Goal: Task Accomplishment & Management: Manage account settings

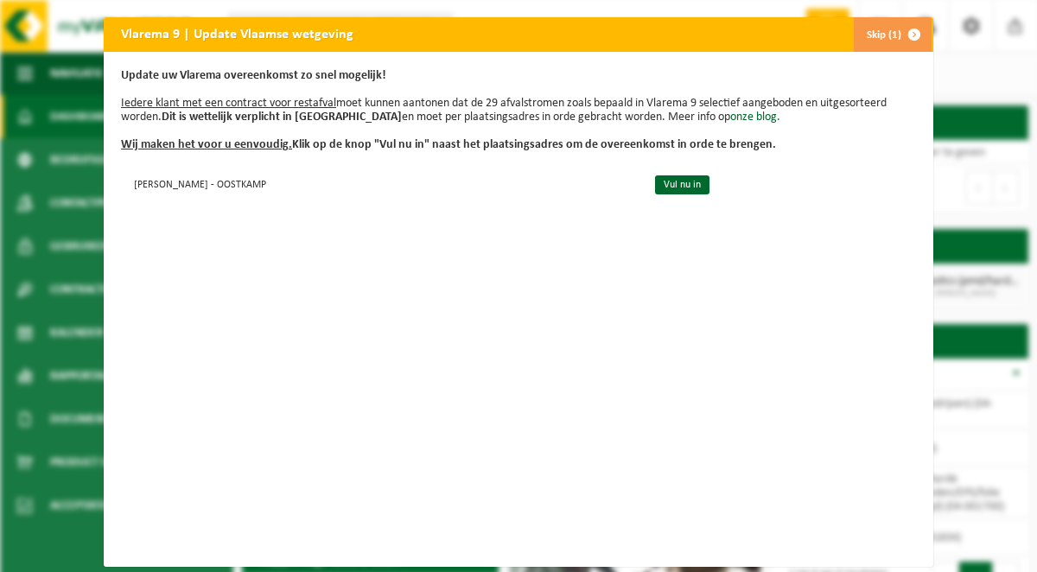
click at [925, 37] on span "button" at bounding box center [914, 34] width 35 height 35
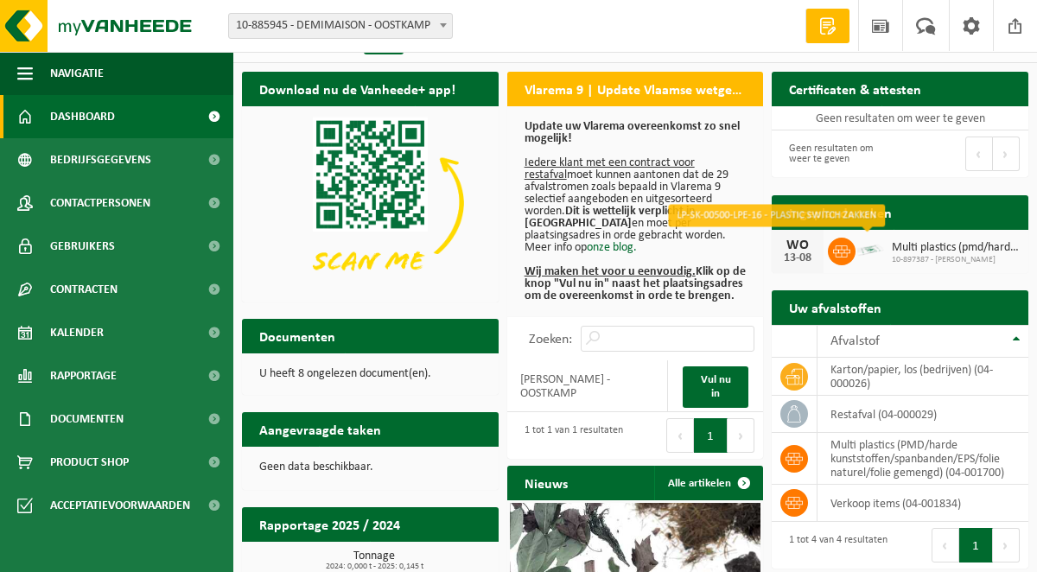
scroll to position [29, 0]
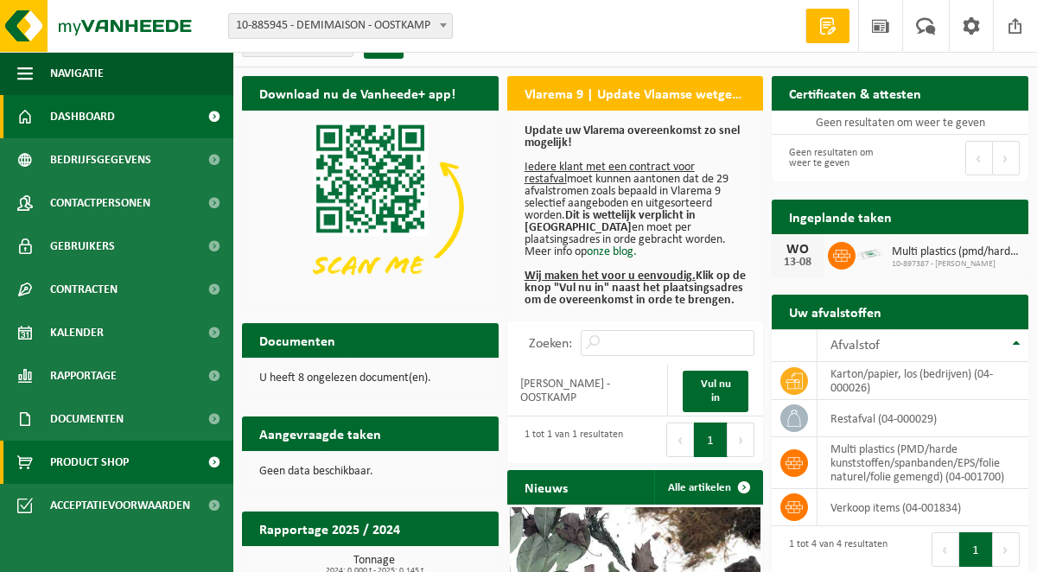
click at [96, 453] on span "Product Shop" at bounding box center [89, 462] width 79 height 43
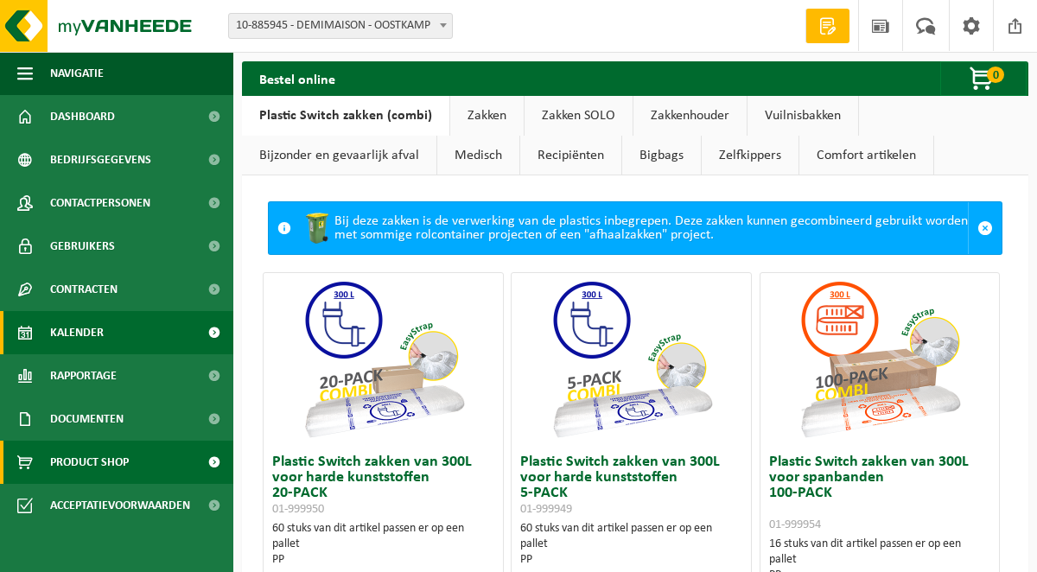
click at [102, 326] on span "Kalender" at bounding box center [77, 332] width 54 height 43
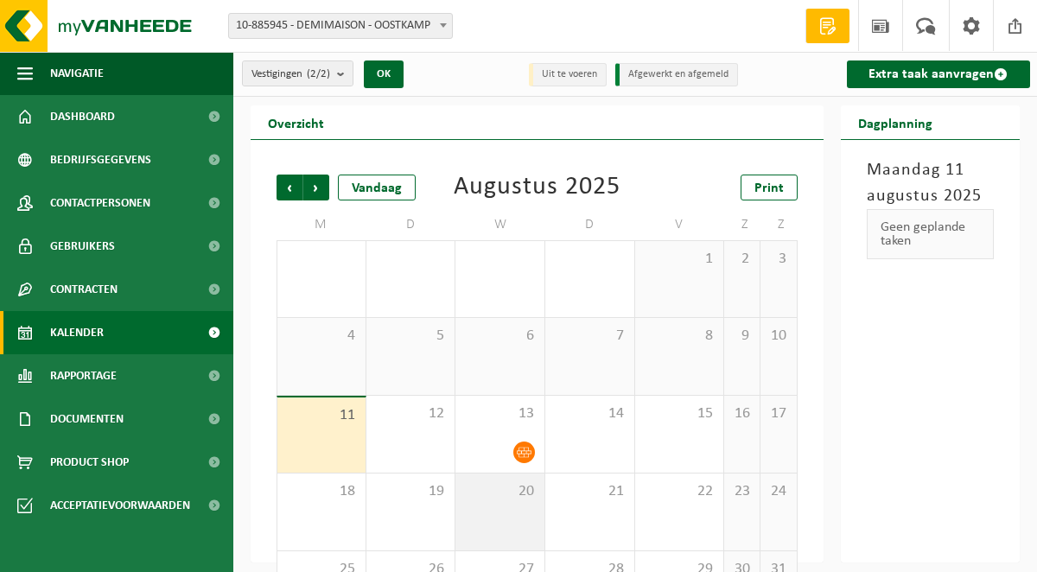
click at [494, 514] on div "20" at bounding box center [500, 512] width 89 height 77
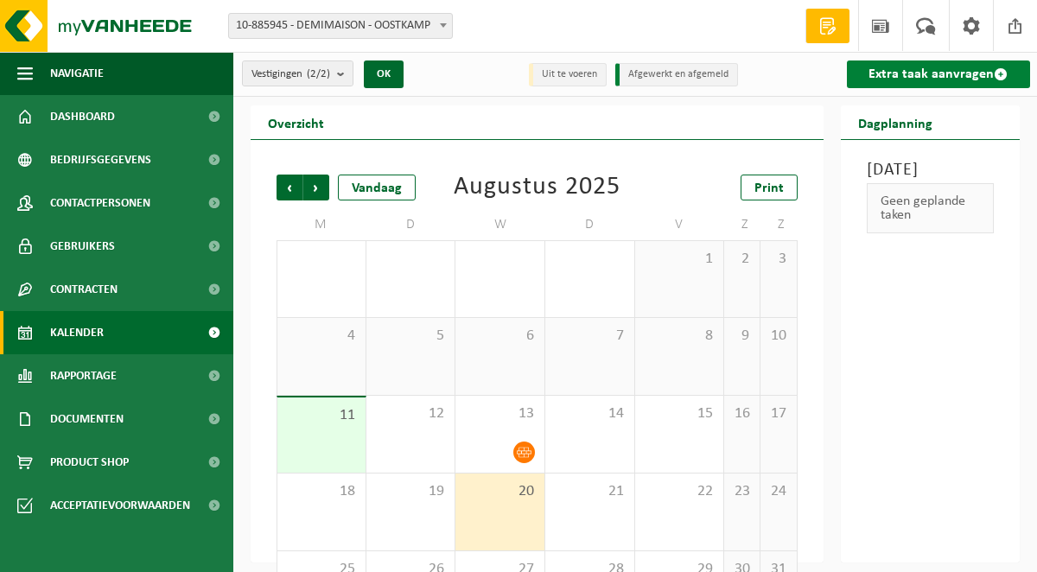
click at [970, 84] on link "Extra taak aanvragen" at bounding box center [939, 75] width 184 height 28
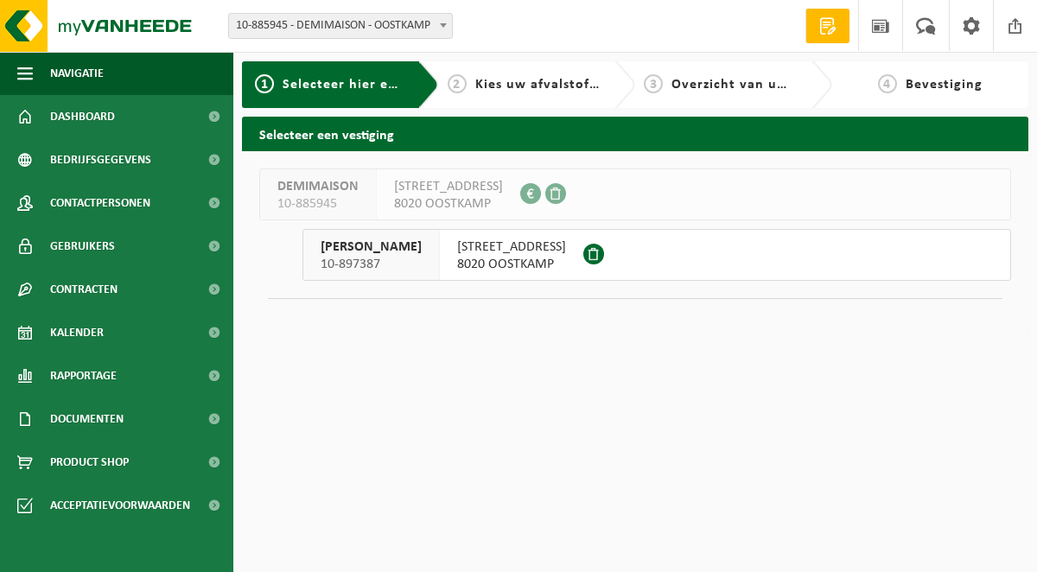
click at [457, 252] on span "STATIONSSTRAAT 148" at bounding box center [511, 247] width 109 height 17
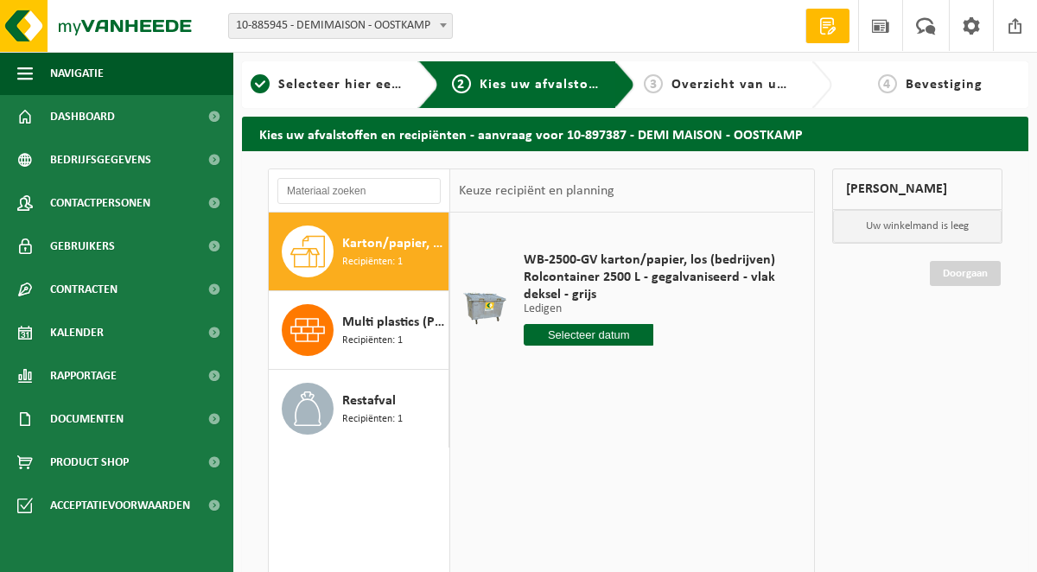
click at [545, 334] on input "text" at bounding box center [589, 335] width 130 height 22
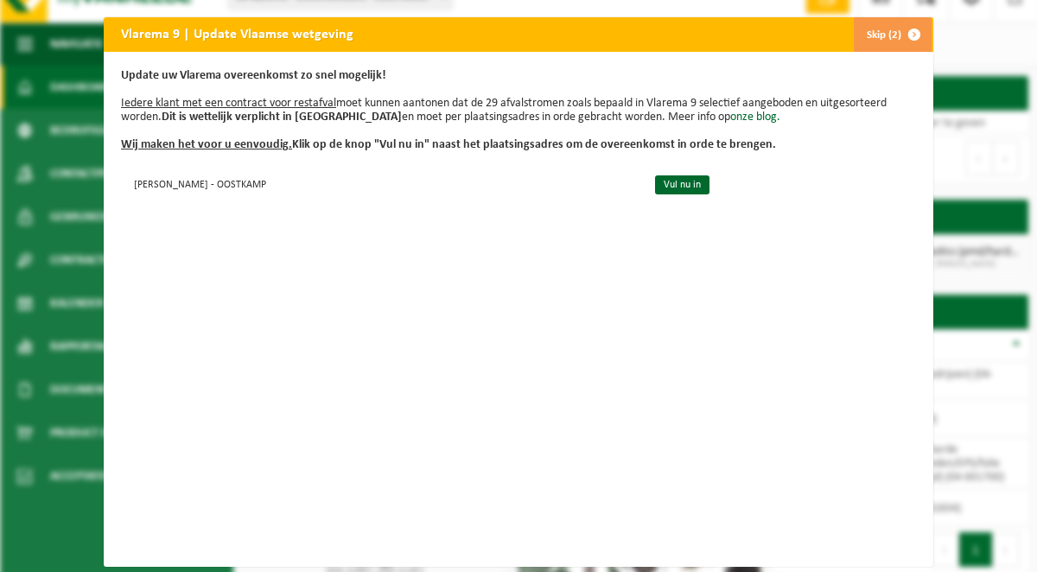
click at [871, 22] on button "Skip (2)" at bounding box center [892, 34] width 79 height 35
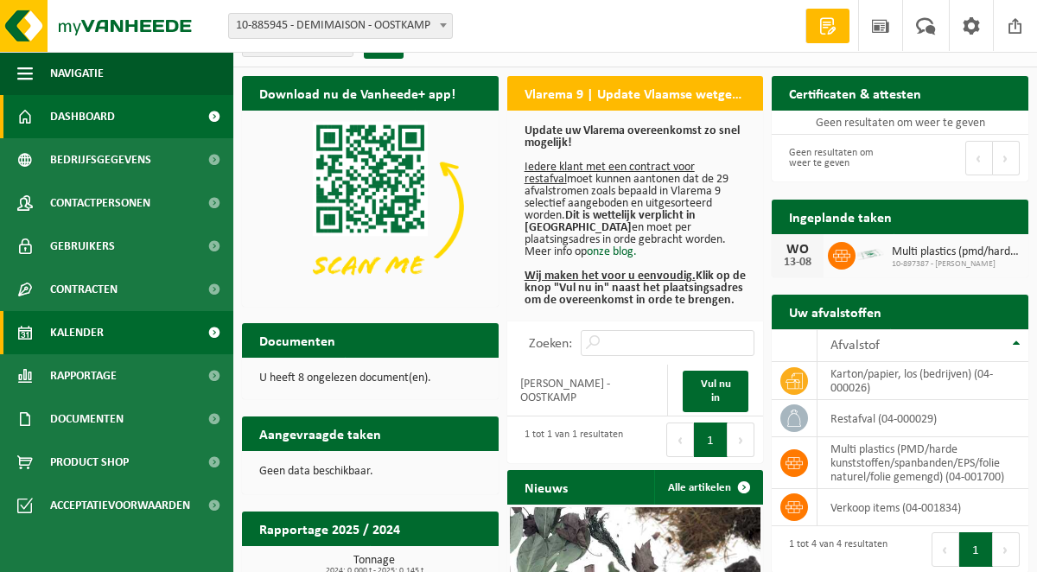
click at [89, 347] on span "Kalender" at bounding box center [77, 332] width 54 height 43
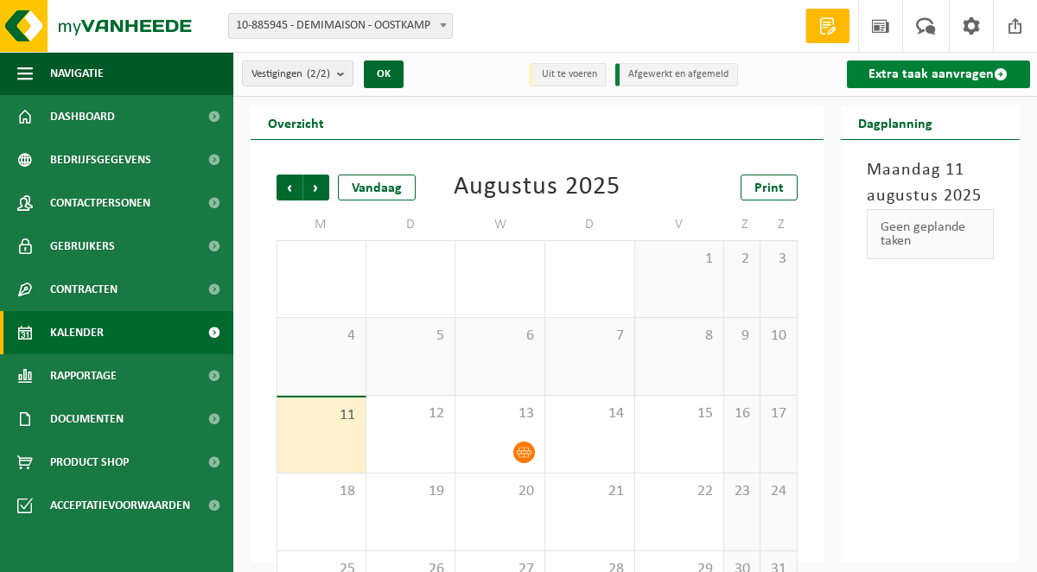
click at [1020, 68] on link "Extra taak aanvragen" at bounding box center [939, 75] width 184 height 28
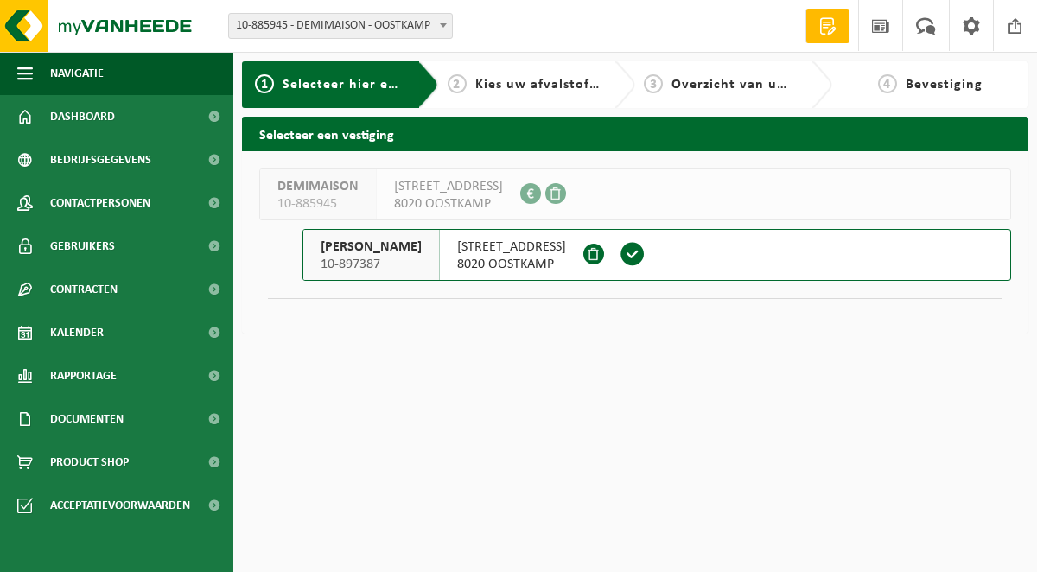
click at [465, 264] on span "8020 OOSTKAMP" at bounding box center [511, 264] width 109 height 17
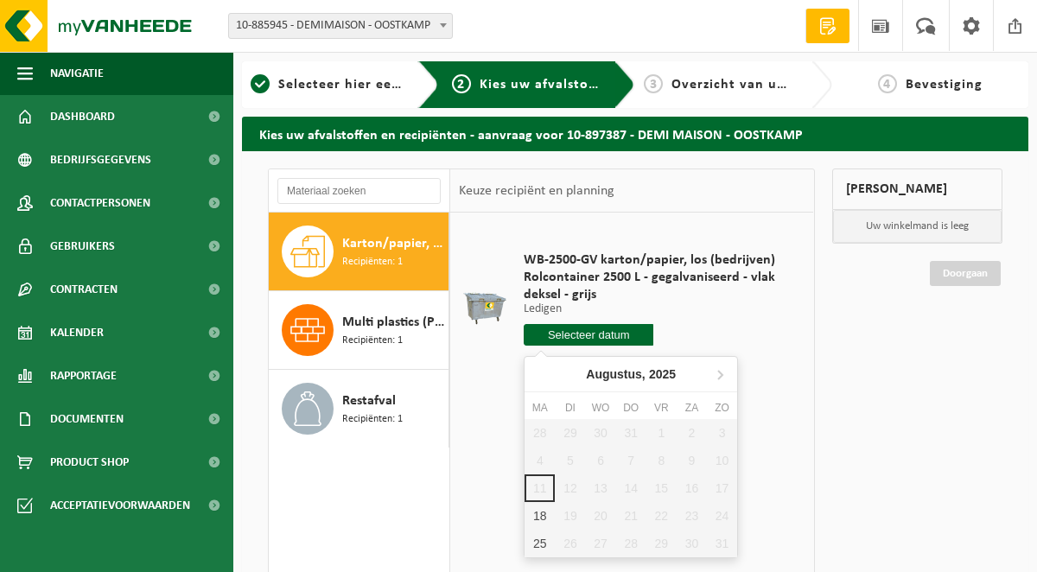
click at [633, 337] on input "text" at bounding box center [589, 335] width 130 height 22
click at [666, 496] on div "28 29 30 31 1 2 3 4 5 6 7 8 9 10 11 12 13 14 15 16 17 18 19 20 21 22 23 24 25 2…" at bounding box center [631, 488] width 213 height 138
click at [665, 492] on div "28 29 30 31 1 2 3 4 5 6 7 8 9 10 11 12 13 14 15 16 17 18 19 20 21 22 23 24 25 2…" at bounding box center [631, 488] width 213 height 138
click at [536, 520] on div "18" at bounding box center [540, 516] width 30 height 28
type input "Van 2025-08-18"
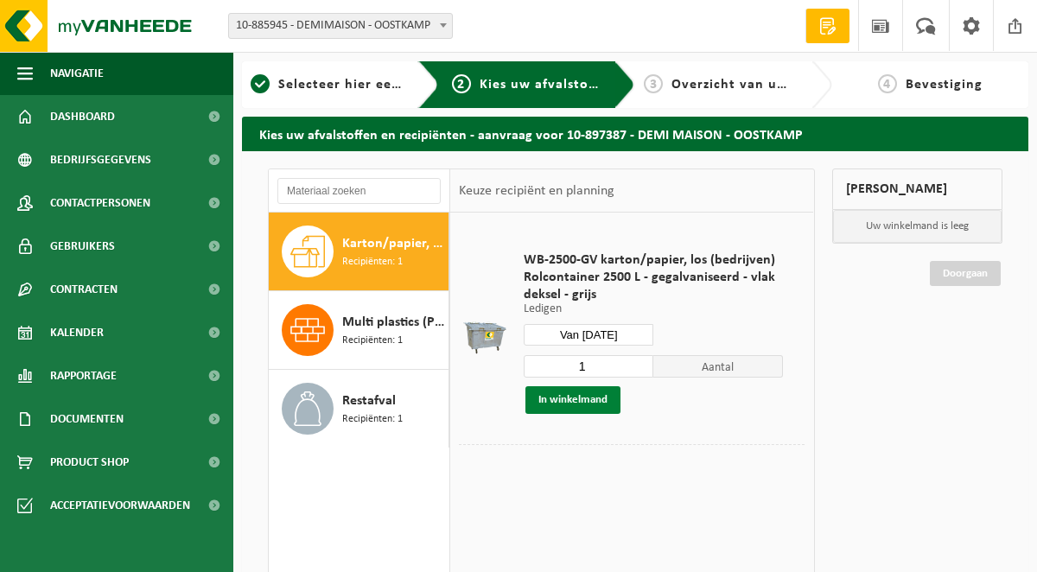
click at [581, 406] on button "In winkelmand" at bounding box center [573, 400] width 95 height 28
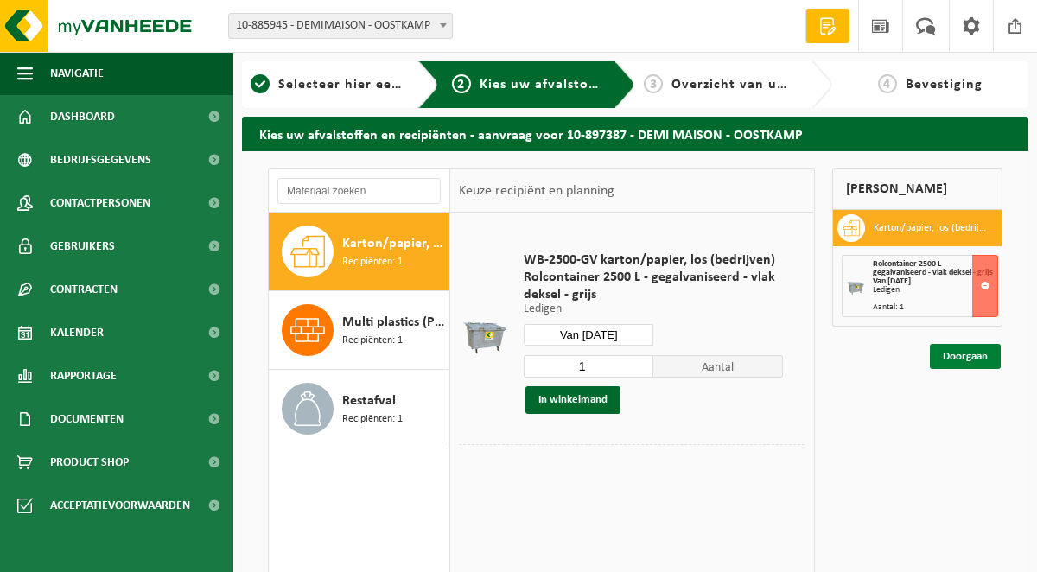
click at [953, 353] on link "Doorgaan" at bounding box center [965, 356] width 71 height 25
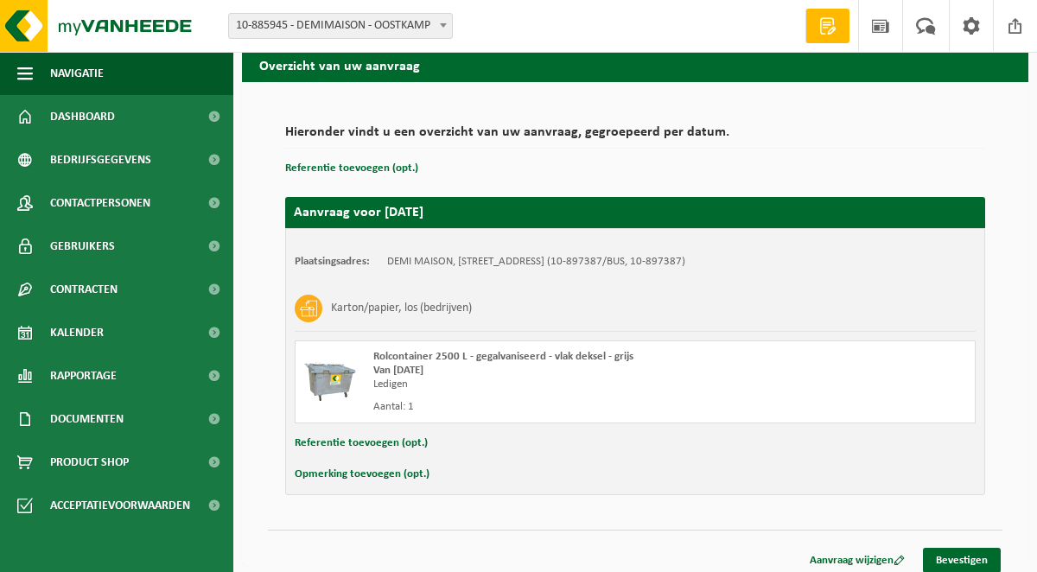
scroll to position [80, 0]
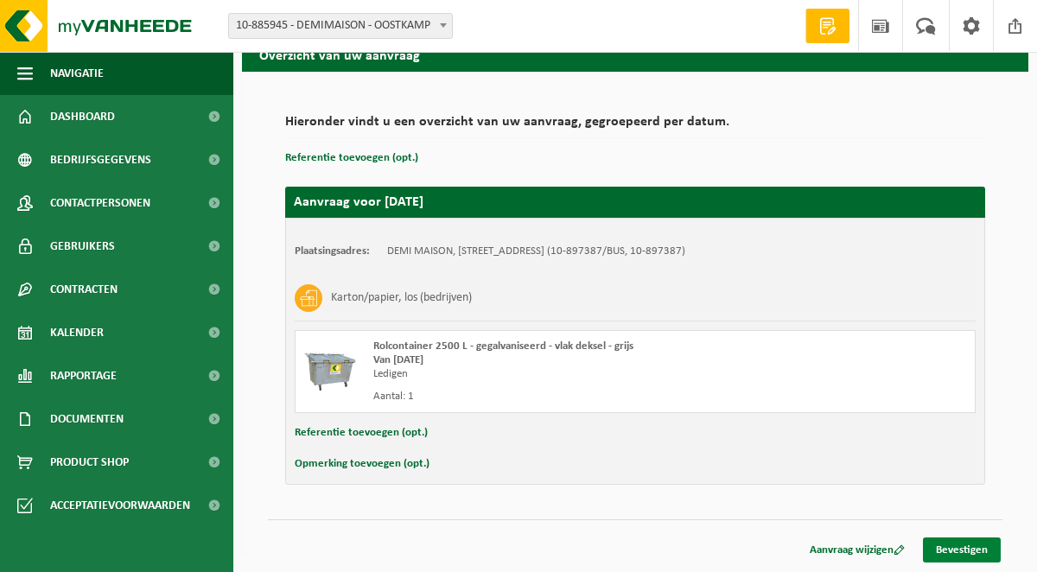
click at [978, 547] on link "Bevestigen" at bounding box center [962, 550] width 78 height 25
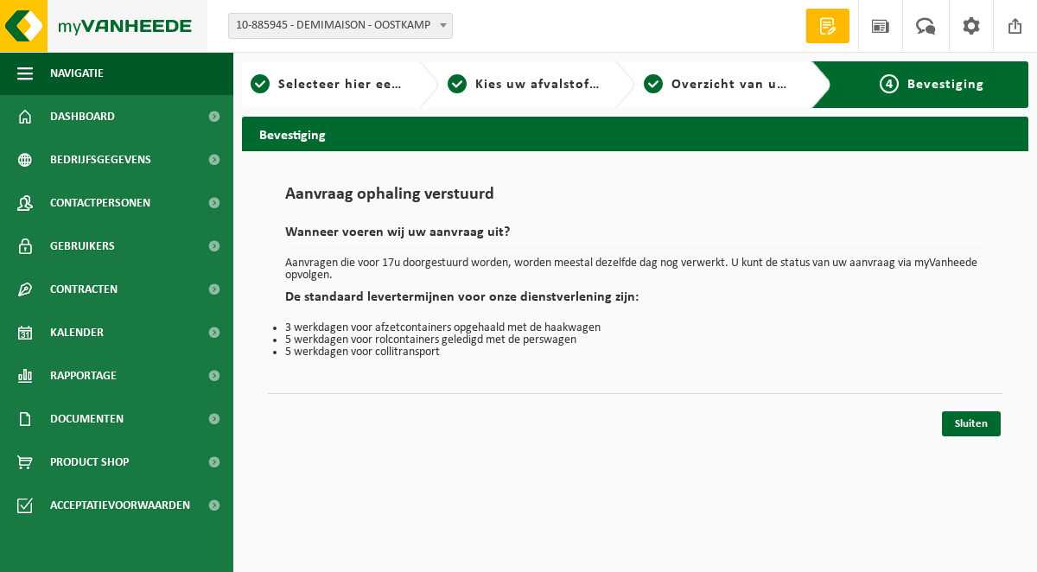
click at [61, 37] on img at bounding box center [103, 26] width 207 height 52
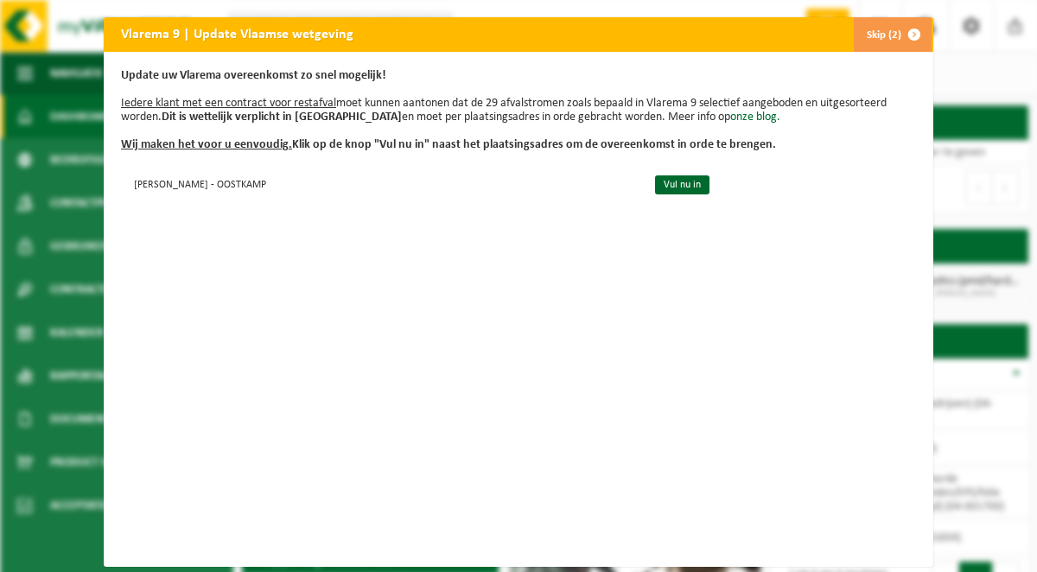
click at [876, 29] on button "Skip (2)" at bounding box center [892, 34] width 79 height 35
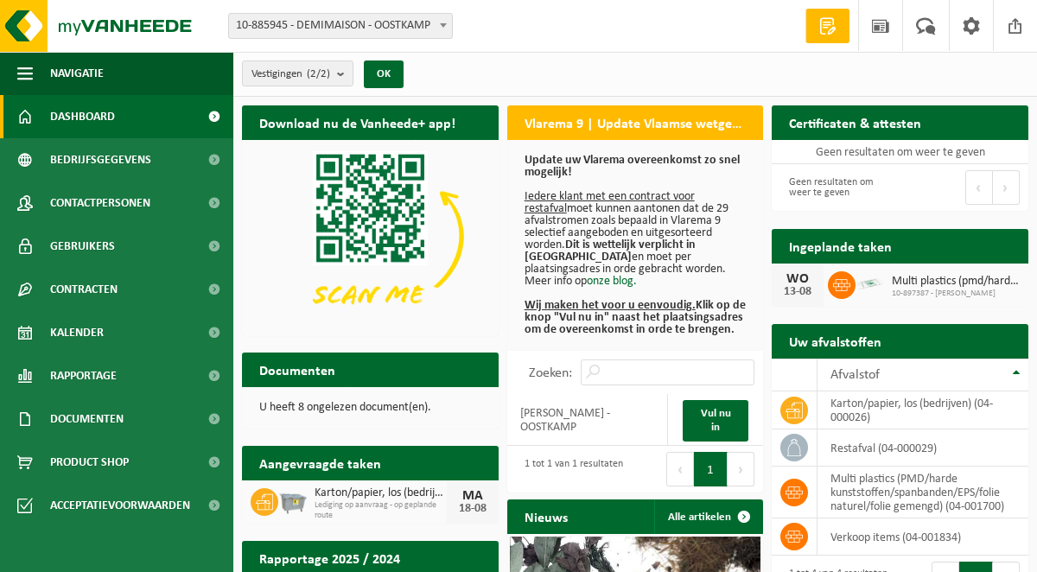
click at [845, 248] on h2 "Ingeplande taken" at bounding box center [840, 246] width 137 height 34
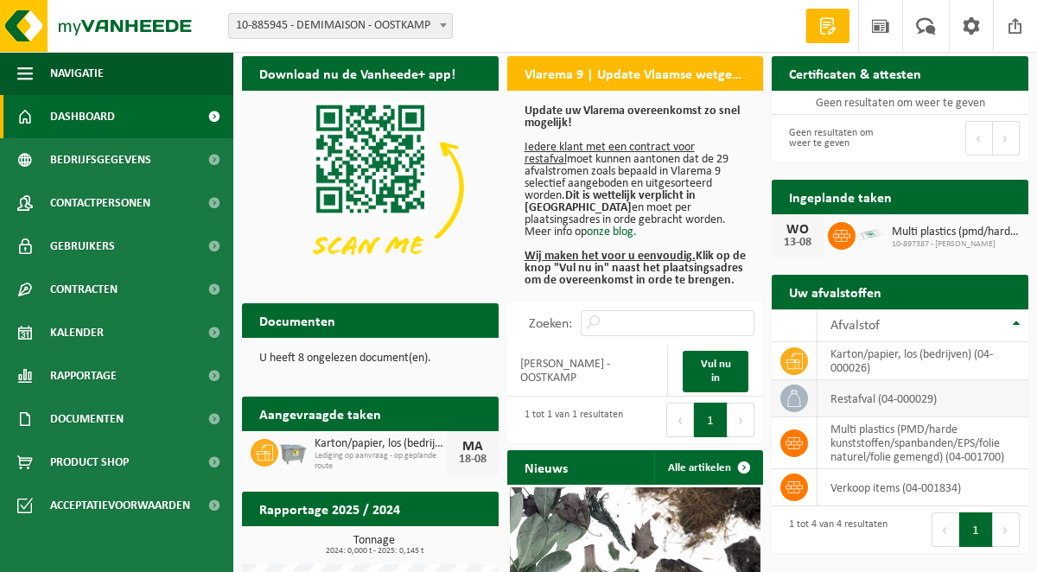
scroll to position [46, 0]
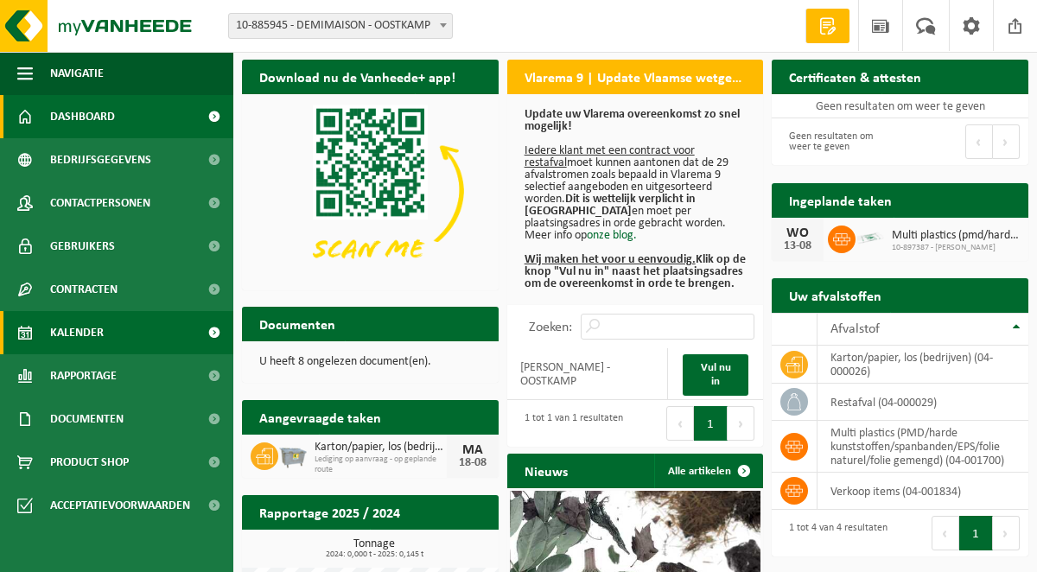
click at [61, 334] on span "Kalender" at bounding box center [77, 332] width 54 height 43
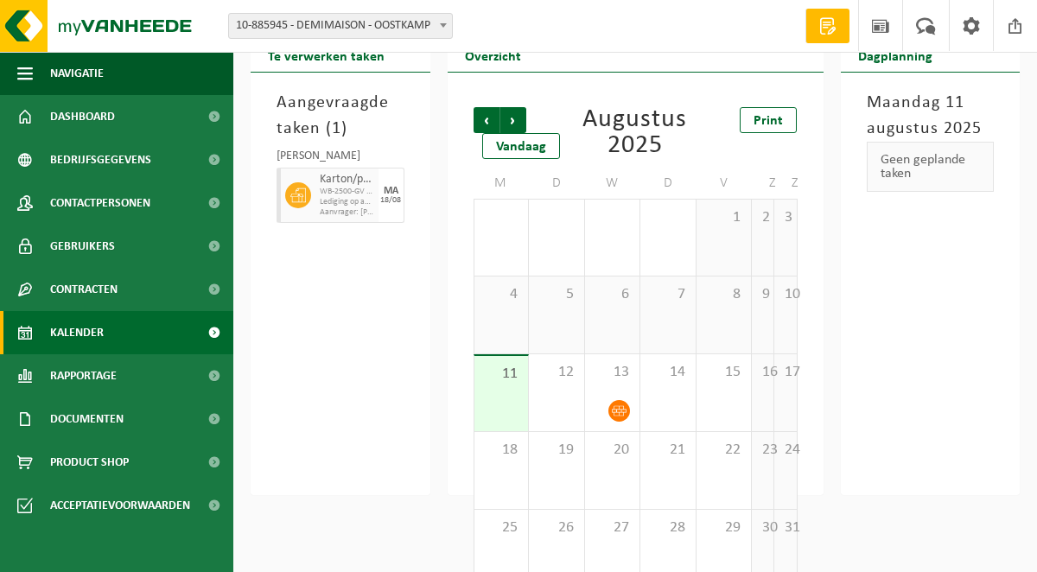
scroll to position [100, 0]
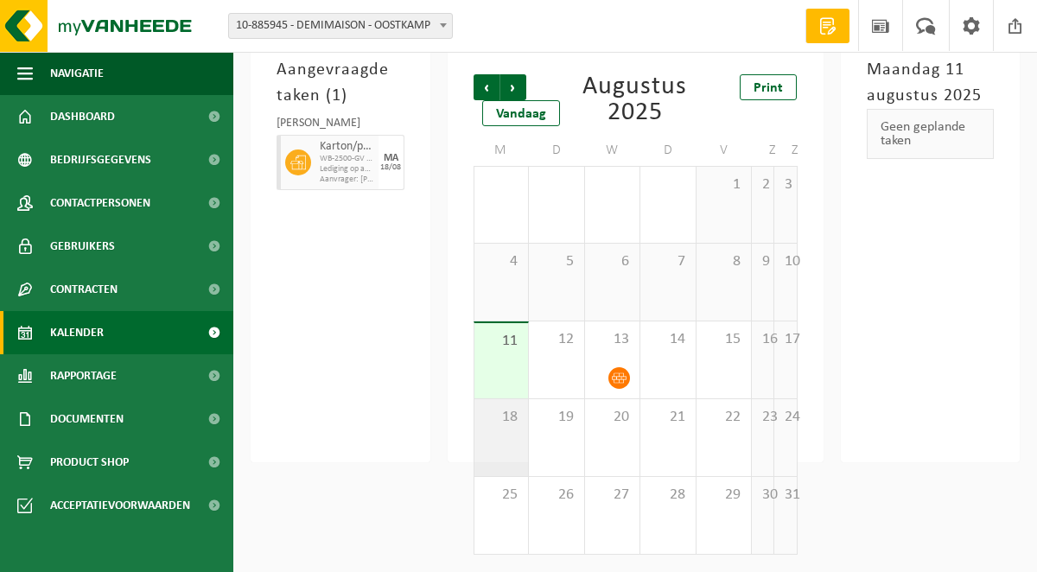
click at [526, 451] on div "18" at bounding box center [502, 437] width 54 height 77
